Goal: Register for event/course

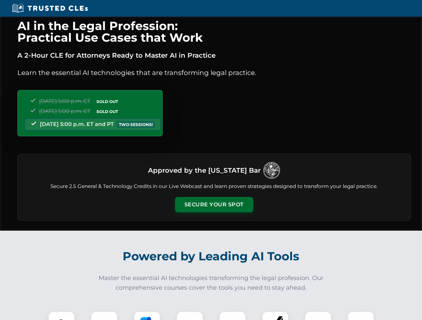
click at [214, 205] on button "Secure Your Spot" at bounding box center [214, 204] width 78 height 15
click at [61, 316] on img at bounding box center [61, 324] width 19 height 19
